Goal: Check status

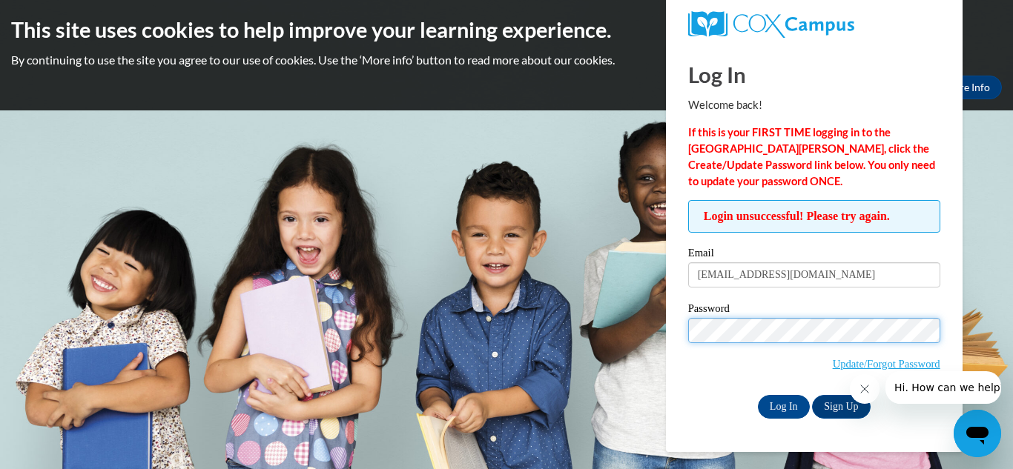
click at [758, 395] on input "Log In" at bounding box center [784, 407] width 52 height 24
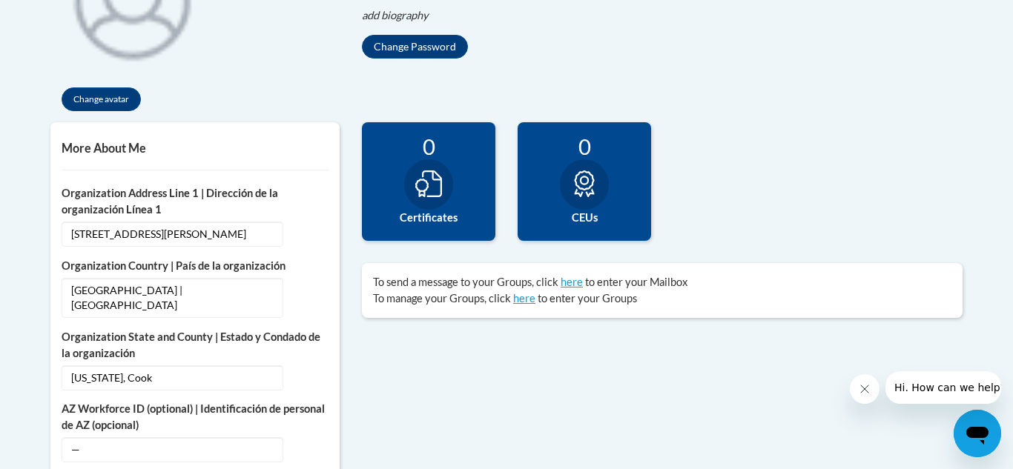
scroll to position [405, 0]
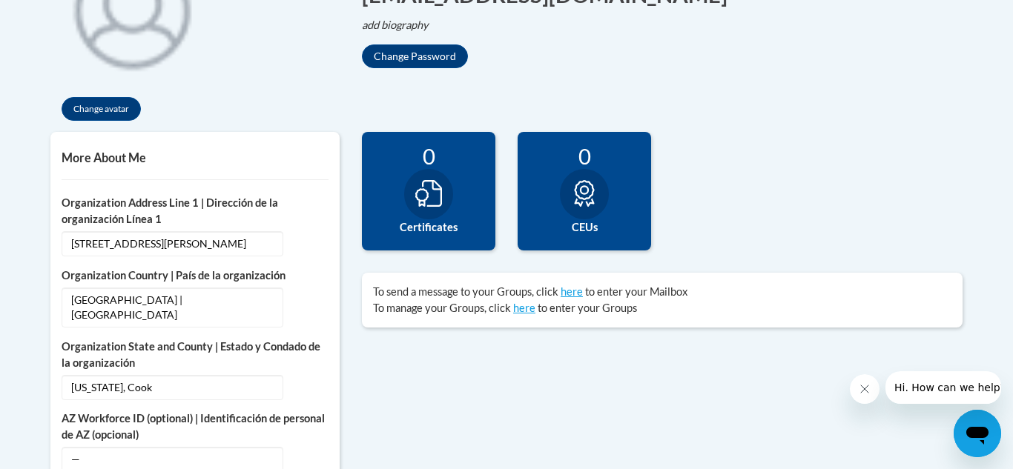
drag, startPoint x: 1012, startPoint y: 33, endPoint x: 975, endPoint y: 124, distance: 97.8
click at [434, 176] on div at bounding box center [428, 194] width 49 height 50
click at [420, 212] on div at bounding box center [428, 194] width 49 height 50
click at [434, 173] on div at bounding box center [428, 194] width 49 height 50
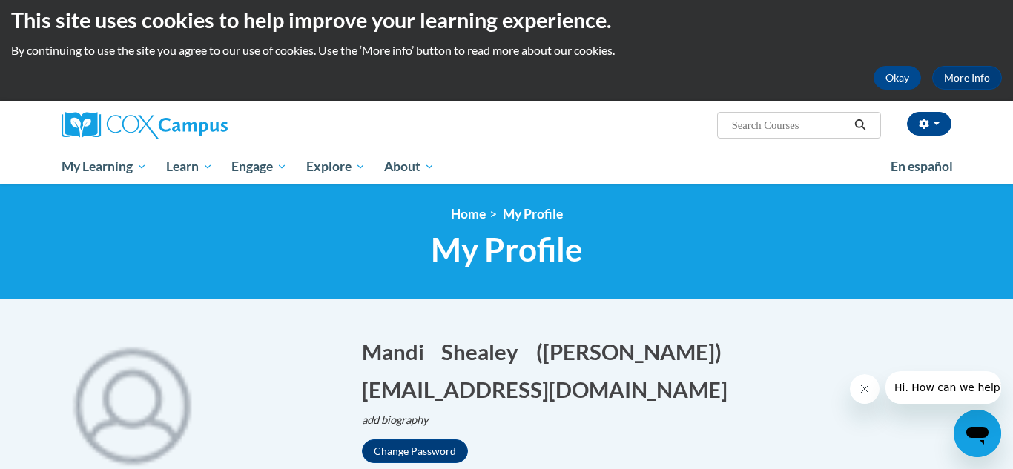
scroll to position [3, 0]
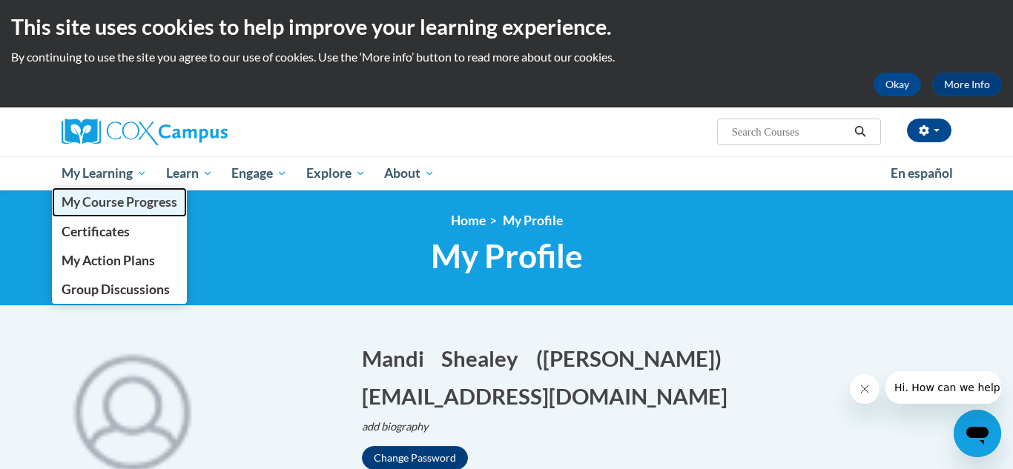
click at [103, 196] on span "My Course Progress" at bounding box center [120, 202] width 116 height 16
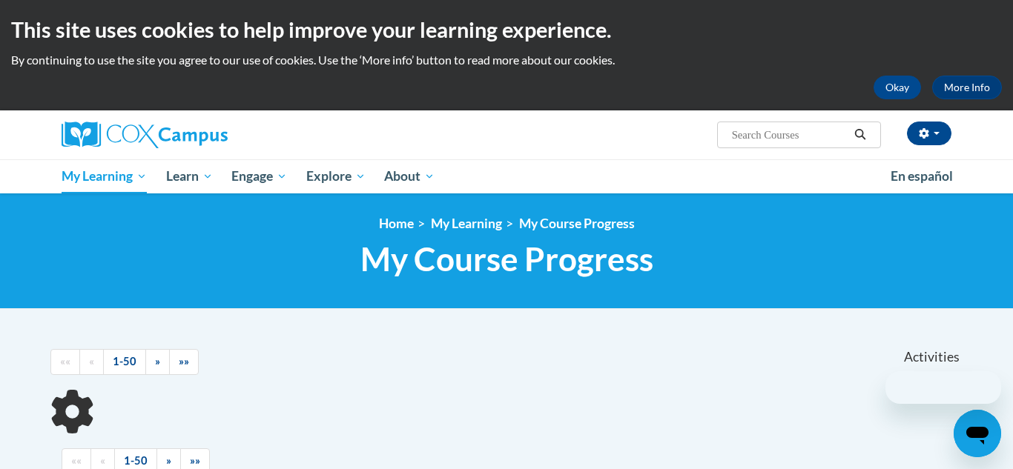
click at [856, 213] on div "<en>Home</en><fr>Accueil</fr><de>Zuhause</de><it>Casa</it><es>Casa</es><pt>Casa…" at bounding box center [506, 252] width 1013 height 116
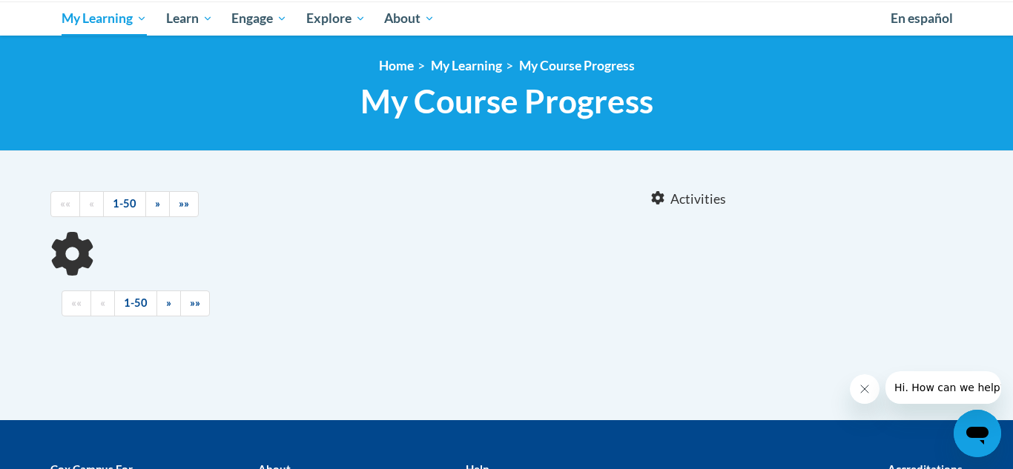
scroll to position [161, 0]
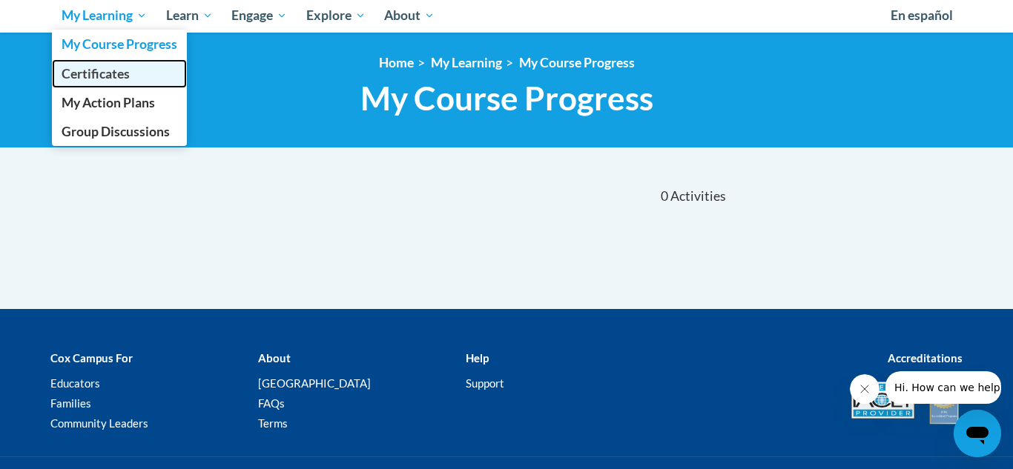
click at [106, 67] on span "Certificates" at bounding box center [96, 74] width 68 height 16
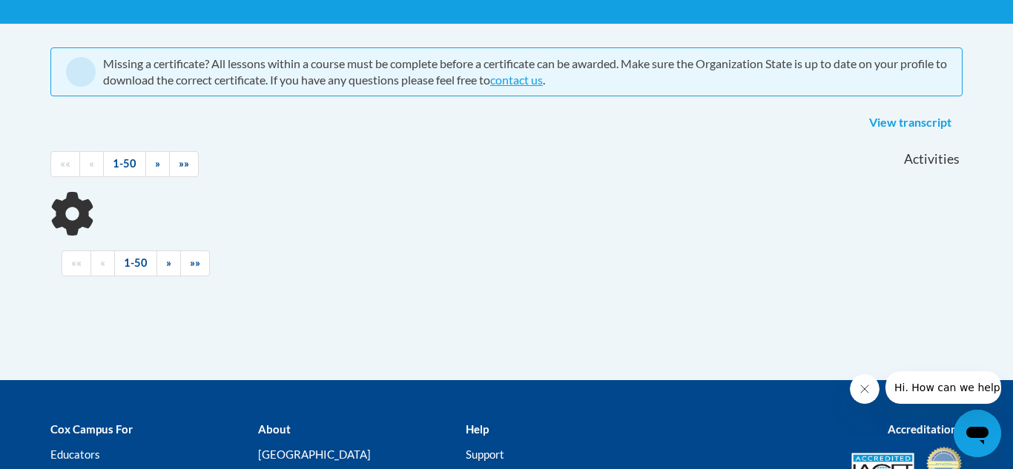
scroll to position [288, 0]
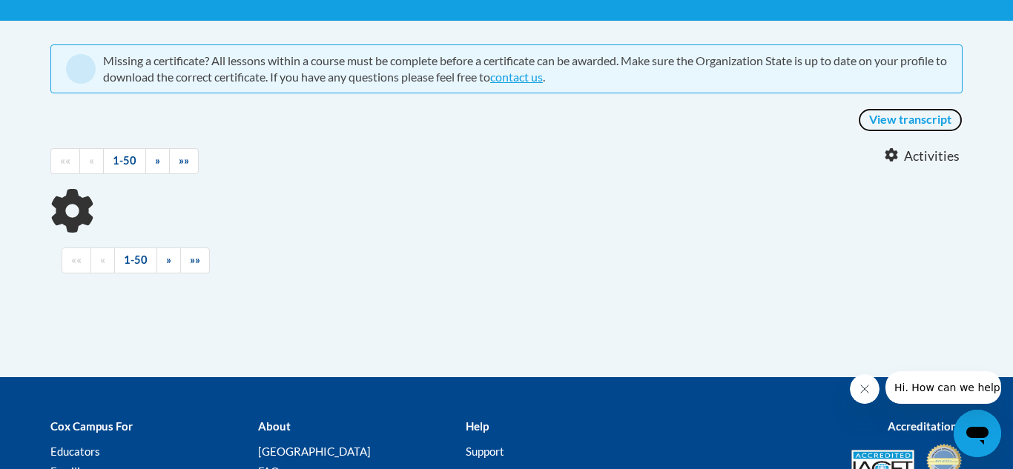
click at [912, 118] on link "View transcript" at bounding box center [910, 120] width 105 height 24
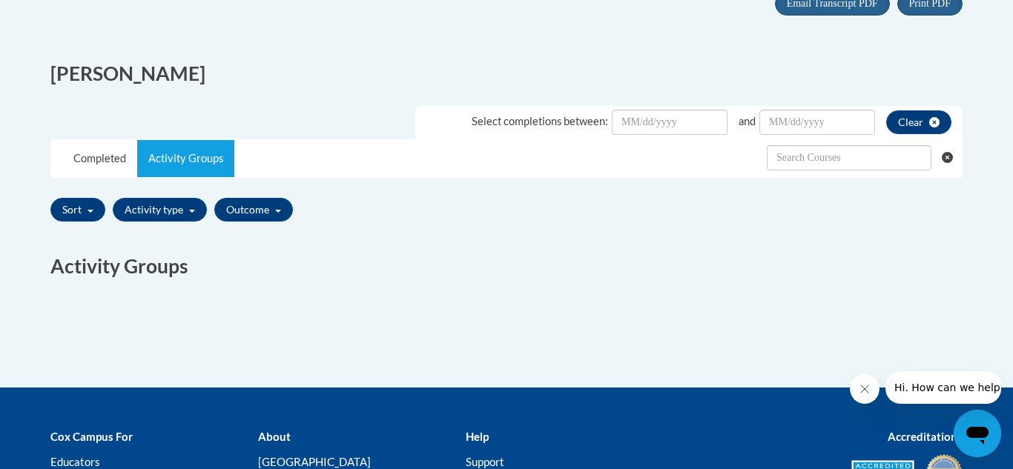
scroll to position [352, 0]
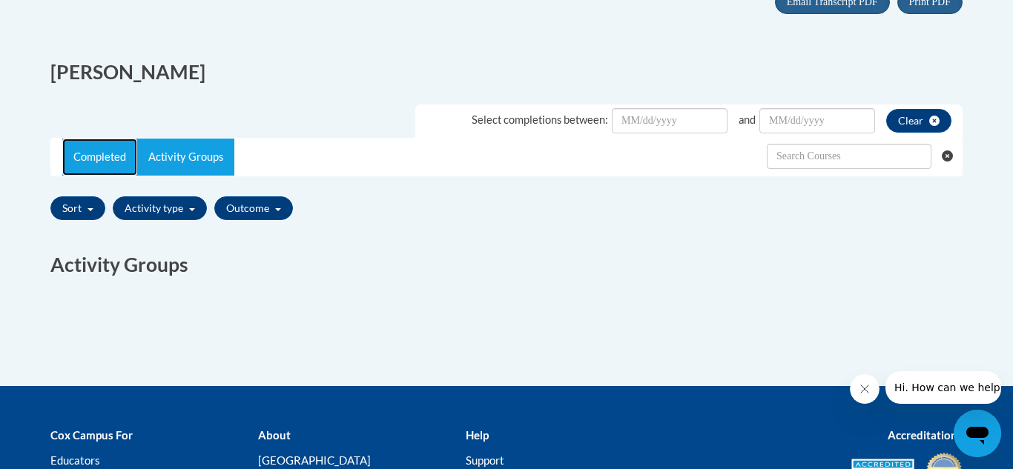
click at [102, 148] on link "Completed" at bounding box center [99, 157] width 75 height 37
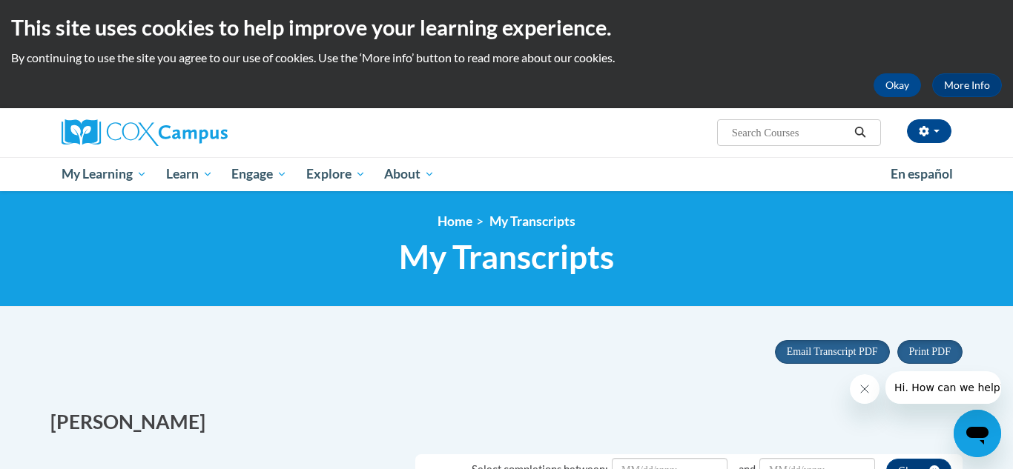
scroll to position [0, 0]
